Goal: Book appointment/travel/reservation

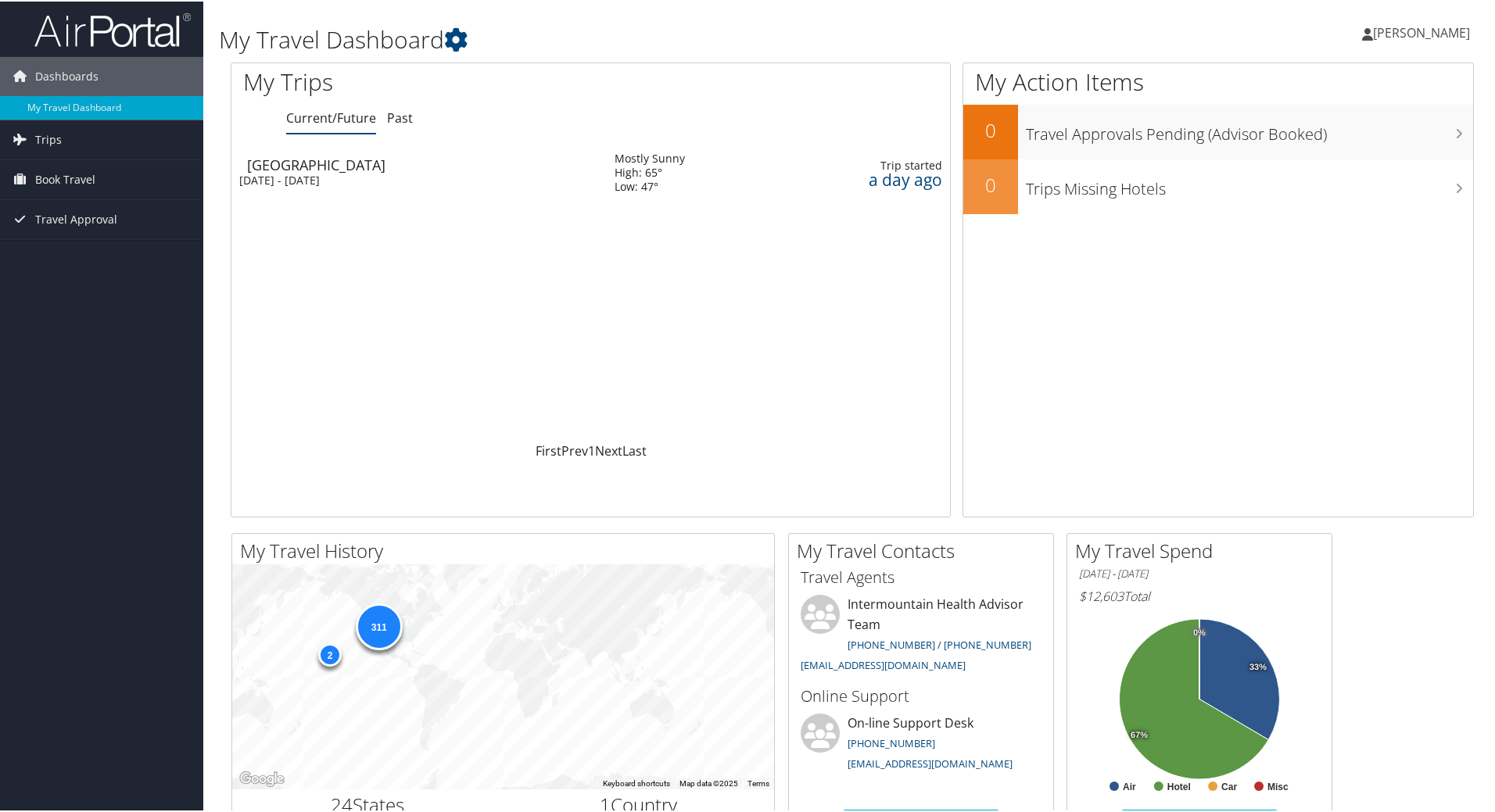
click at [339, 173] on div "[DATE] - [DATE]" at bounding box center [415, 179] width 352 height 14
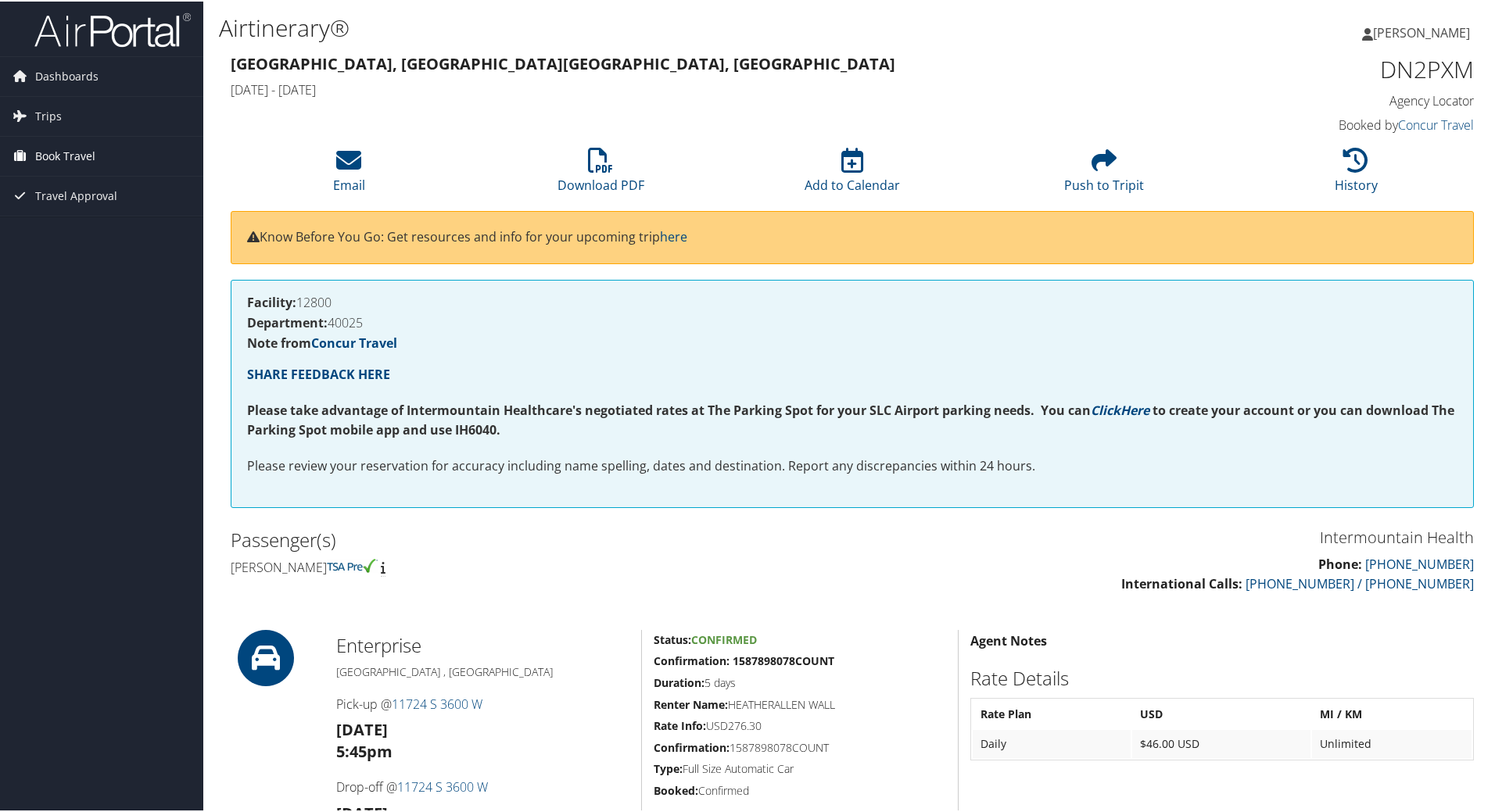
click at [81, 151] on span "Book Travel" at bounding box center [66, 154] width 60 height 39
click at [95, 229] on link "Book/Manage Online Trips" at bounding box center [101, 233] width 203 height 24
